Goal: Information Seeking & Learning: Check status

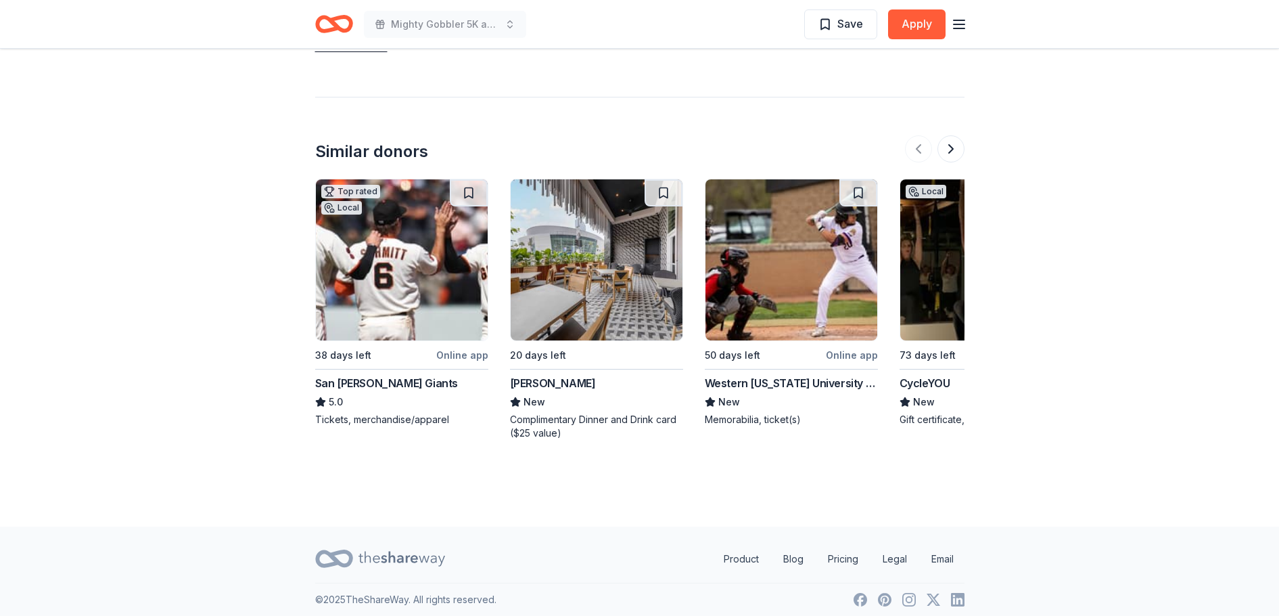
scroll to position [1785, 0]
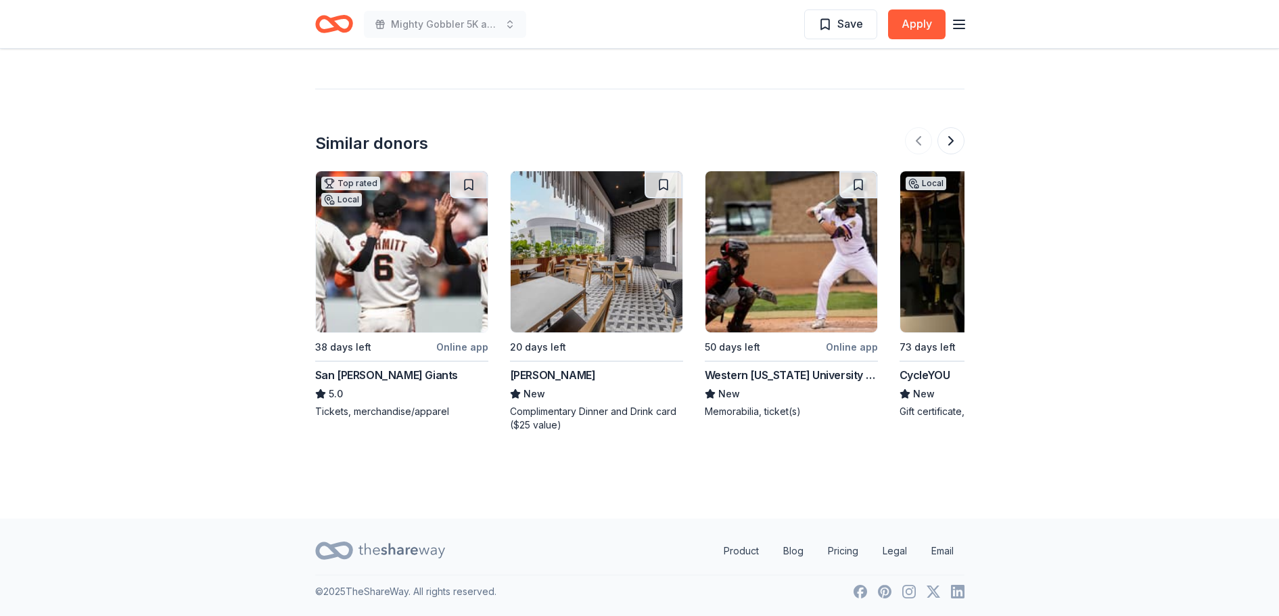
click at [530, 374] on div "[PERSON_NAME]" at bounding box center [553, 375] width 86 height 16
click at [929, 342] on div "73 days left" at bounding box center [928, 347] width 56 height 16
